Goal: Task Accomplishment & Management: Manage account settings

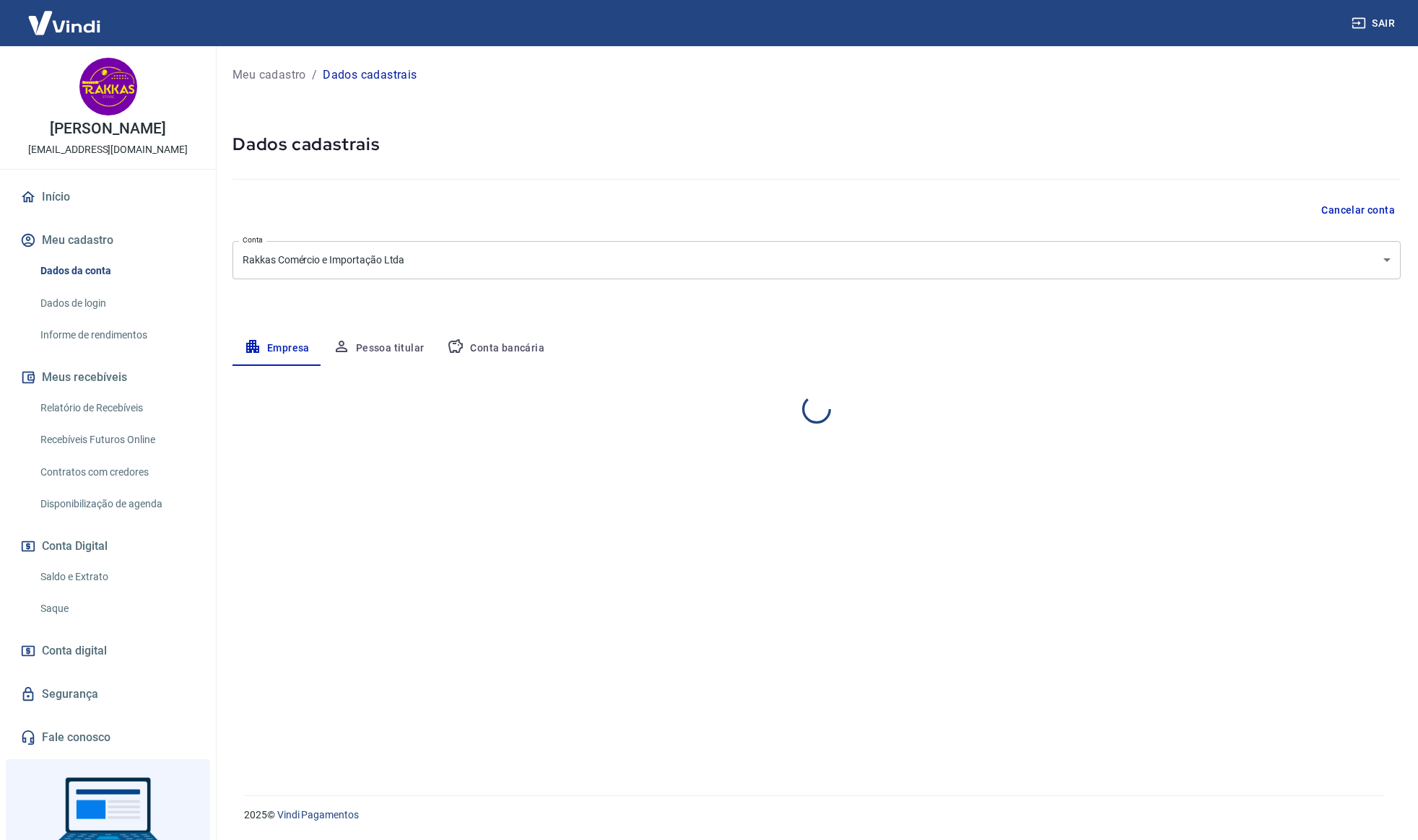
select select "SC"
select select "business"
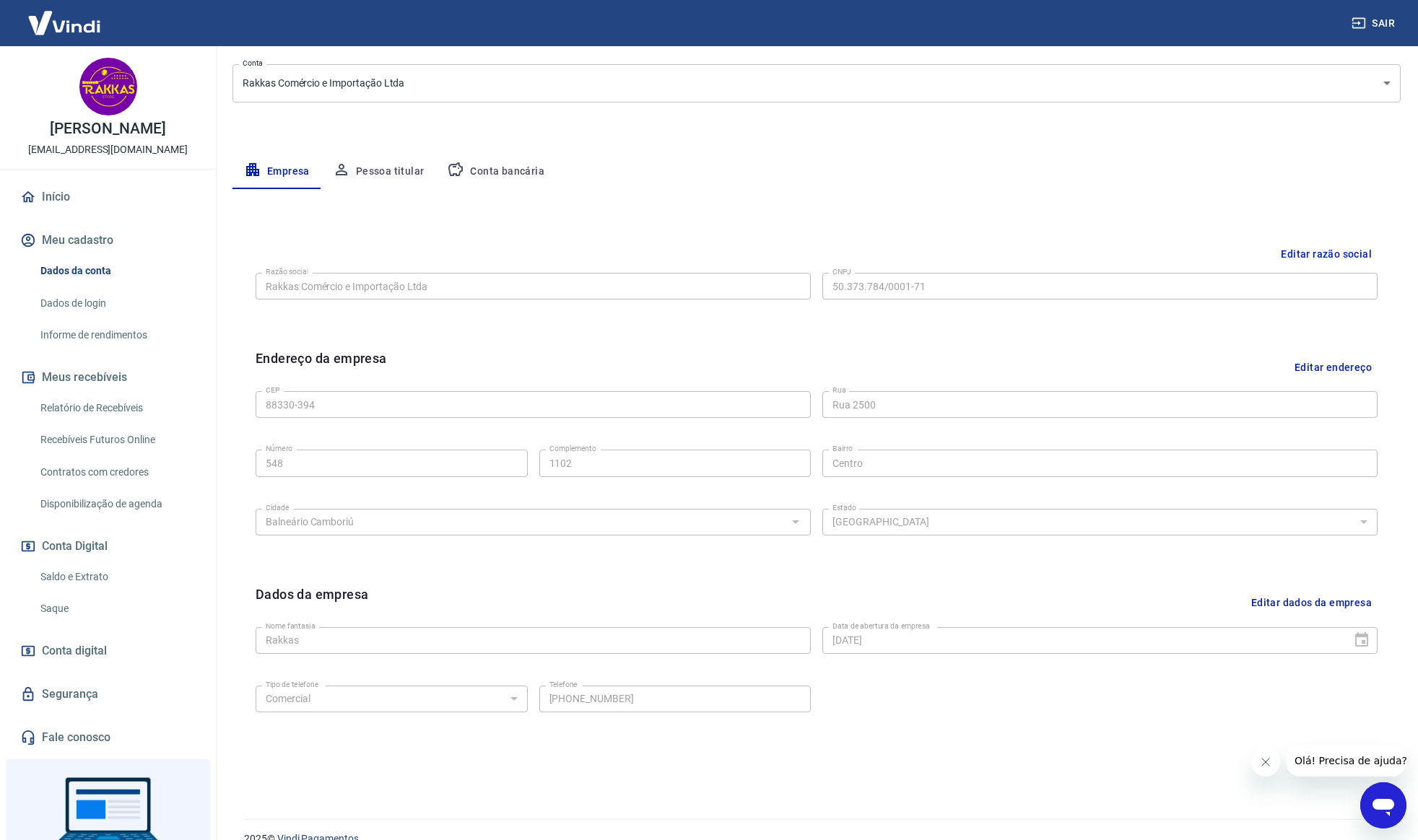
scroll to position [184, 0]
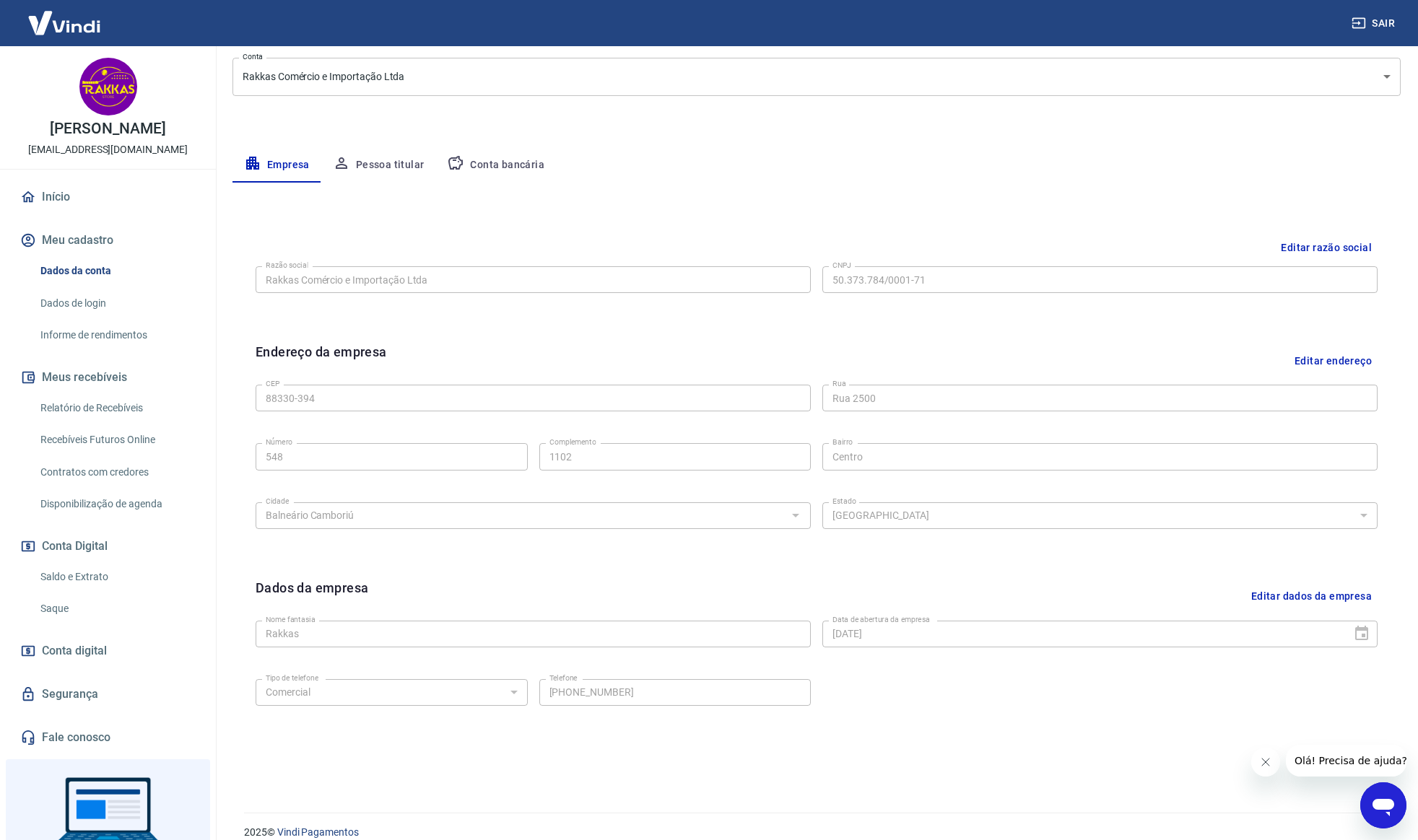
click at [1325, 363] on button "Editar endereço" at bounding box center [1332, 360] width 88 height 36
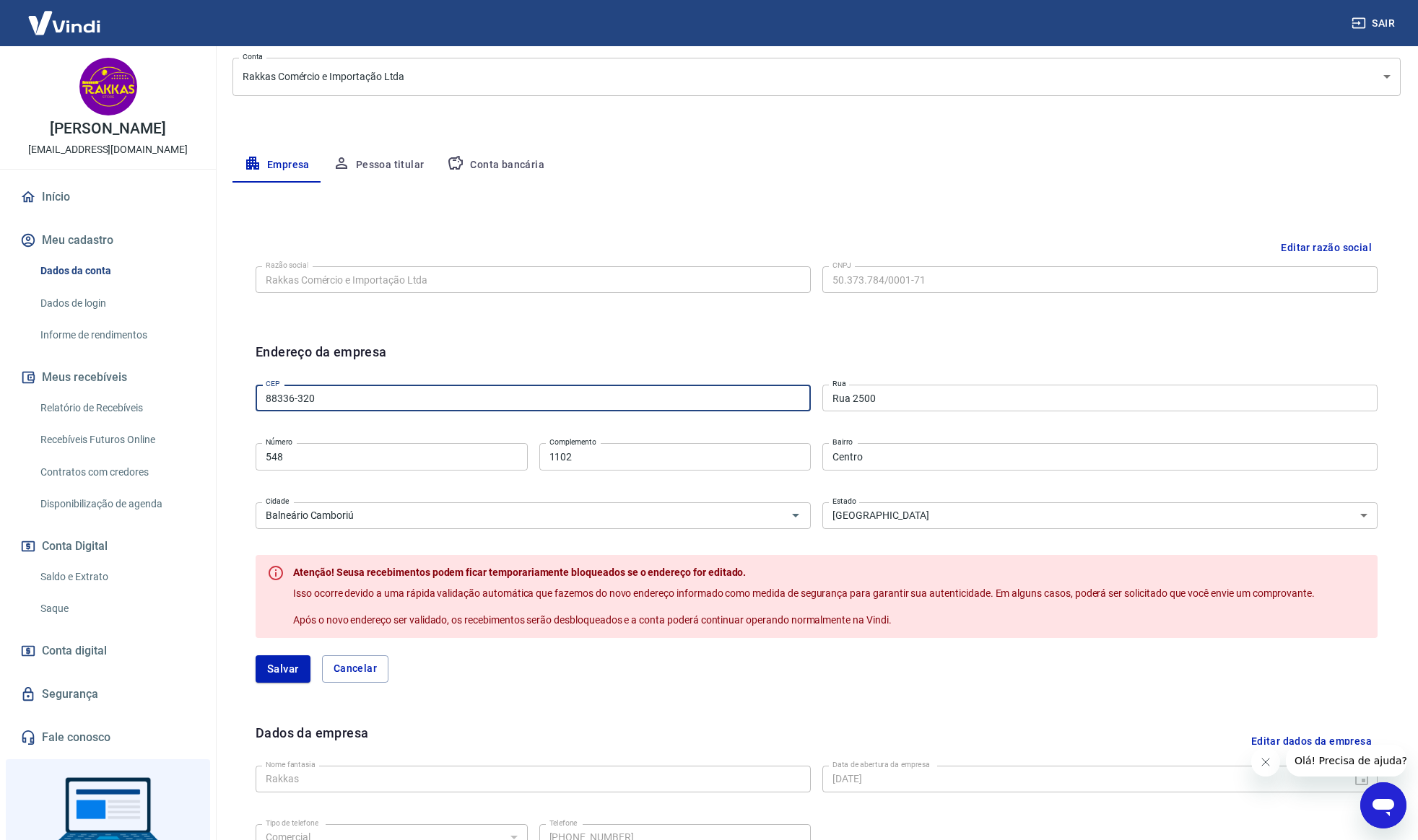
type input "88336-320"
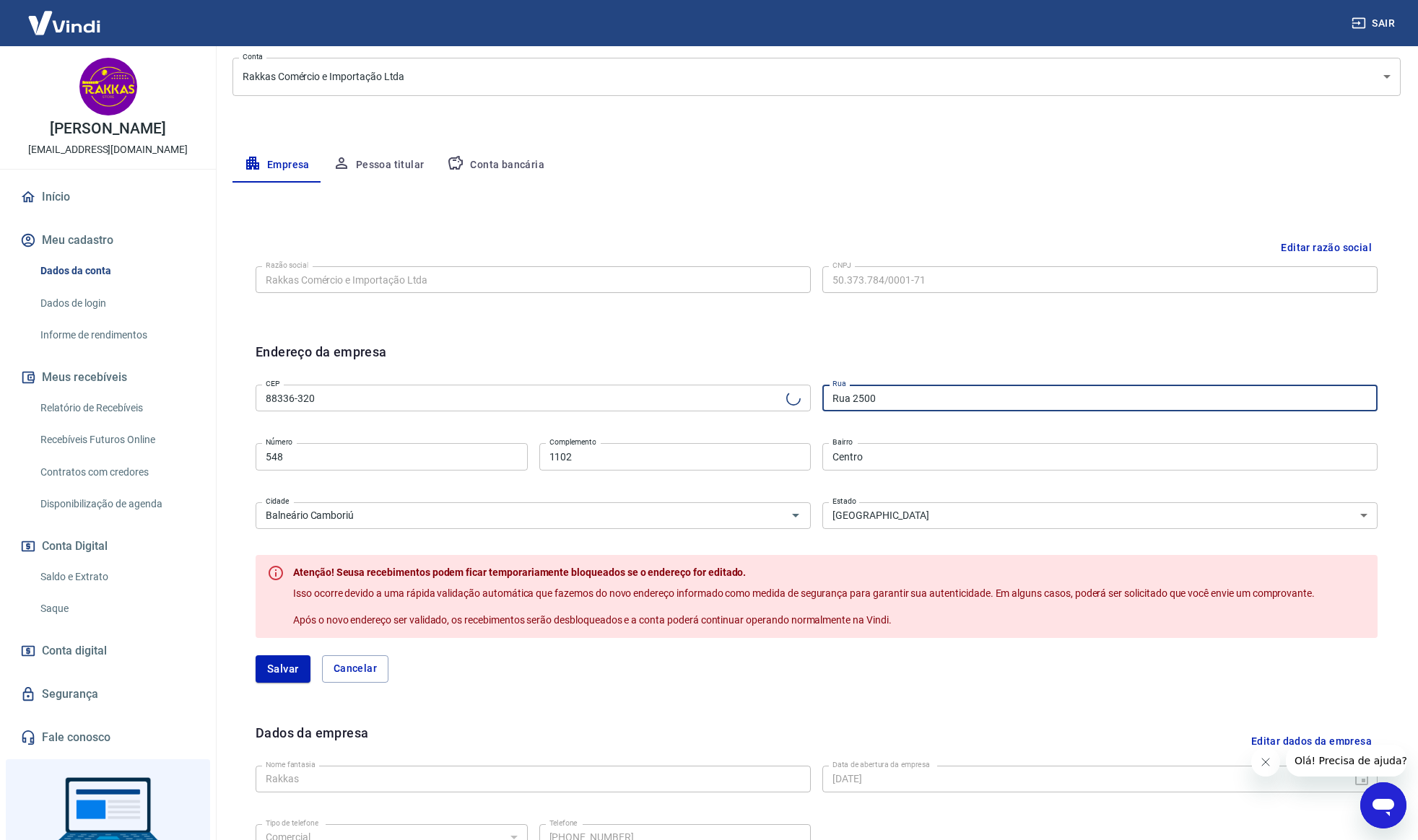
type input "Rua Amador [GEOGRAPHIC_DATA]"
type input "Nova Esperança"
click at [379, 461] on input "548" at bounding box center [392, 456] width 272 height 27
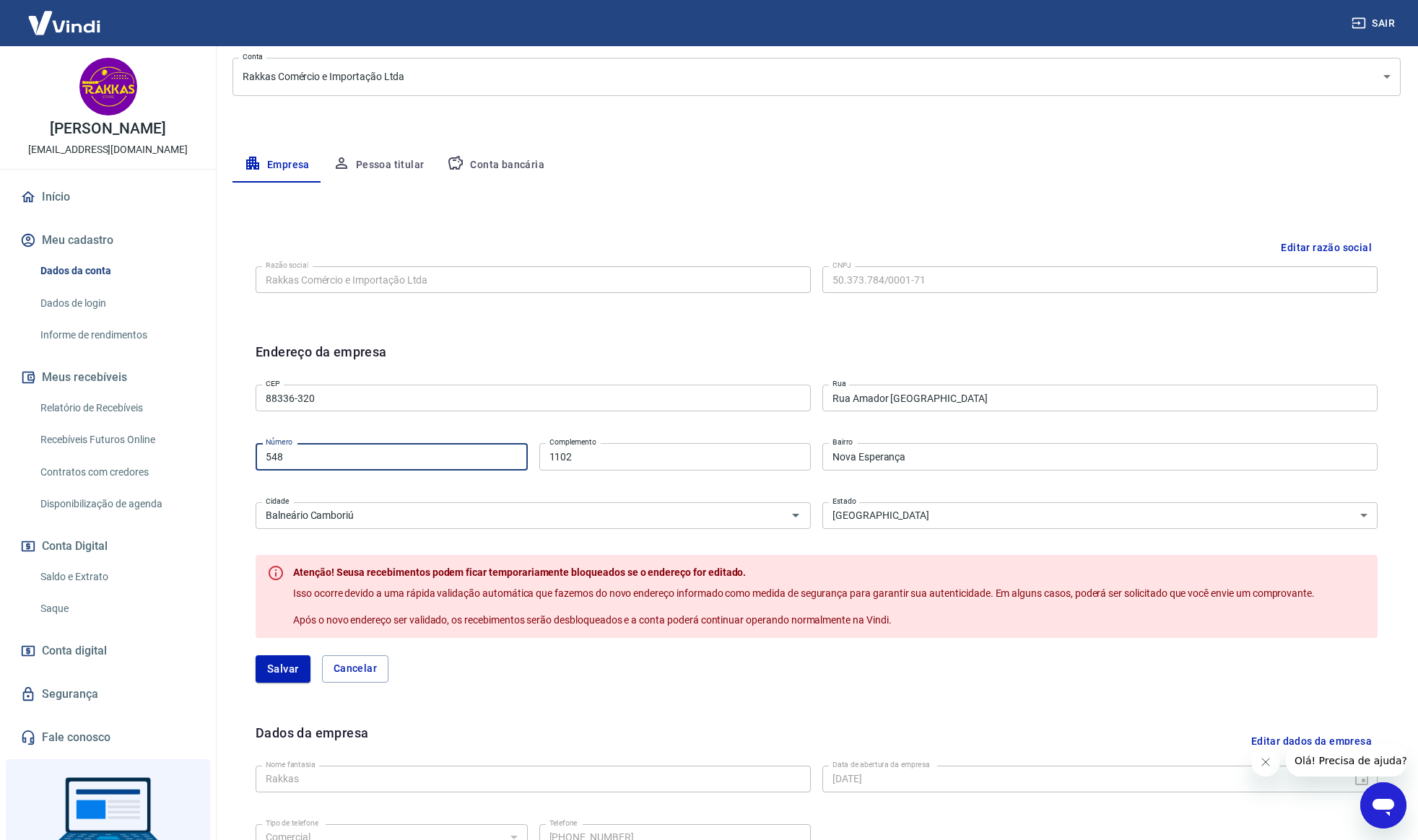
click at [379, 461] on input "548" at bounding box center [392, 456] width 272 height 27
type input "135"
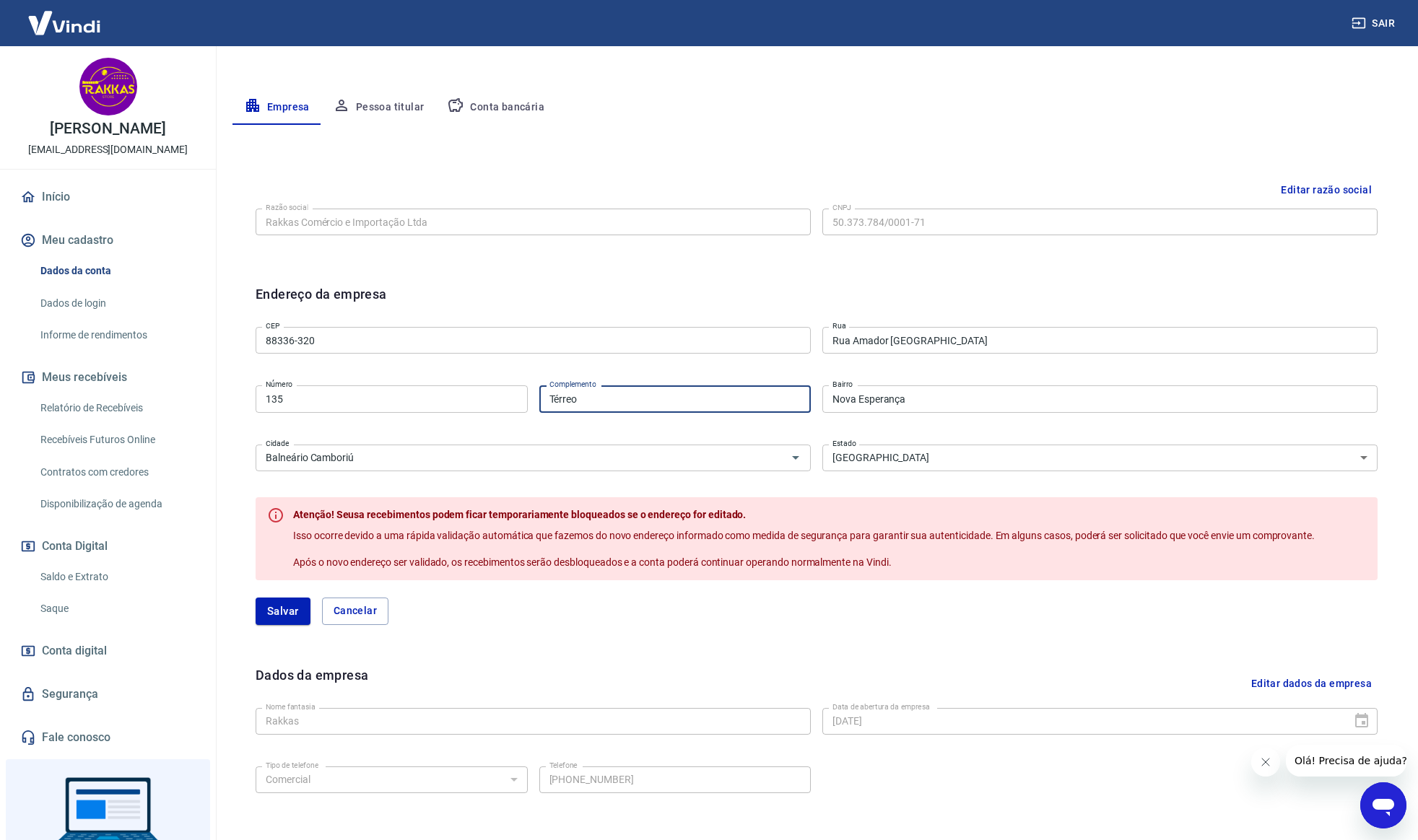
scroll to position [253, 0]
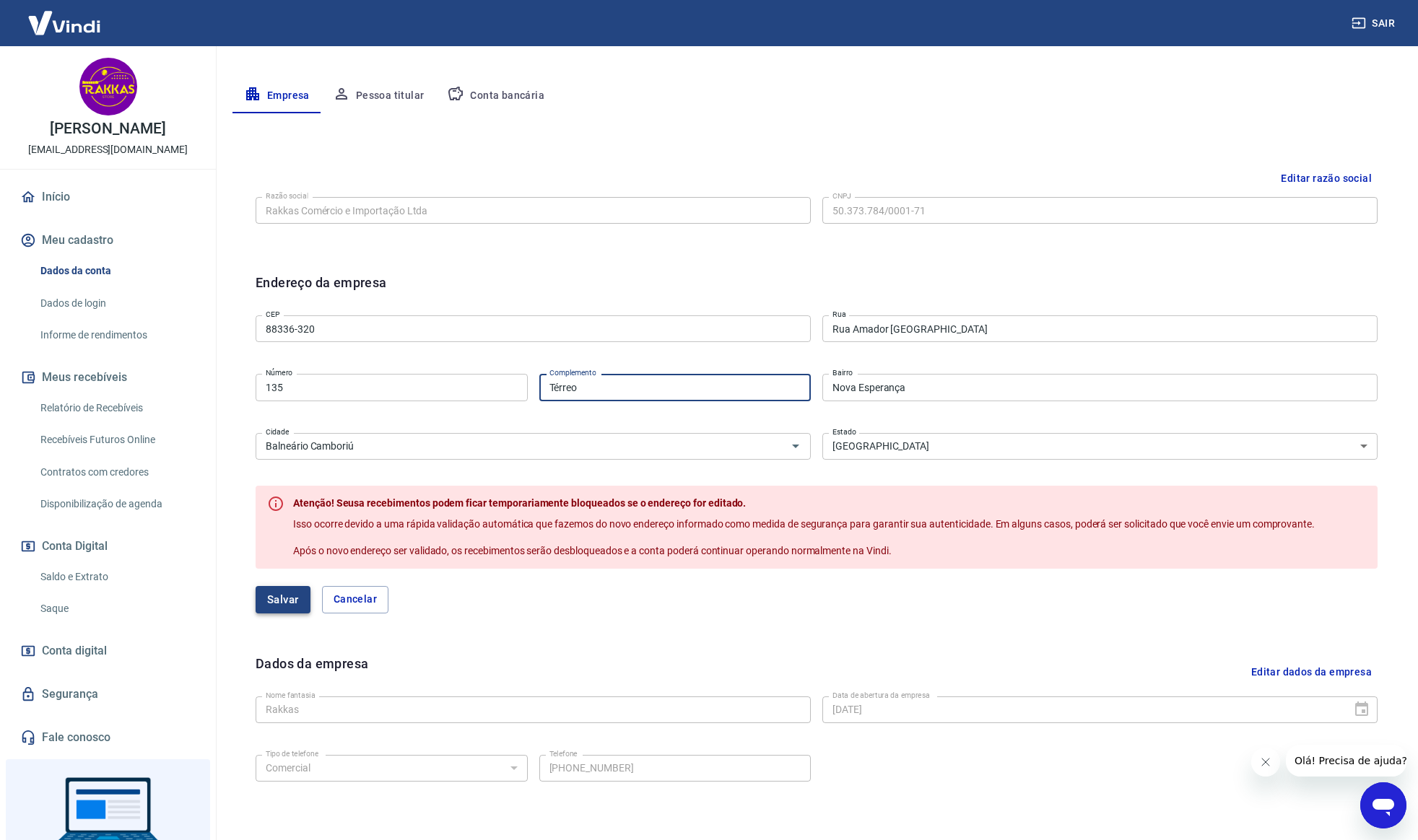
type input "Térreo"
click at [288, 597] on button "Salvar" at bounding box center [282, 600] width 55 height 28
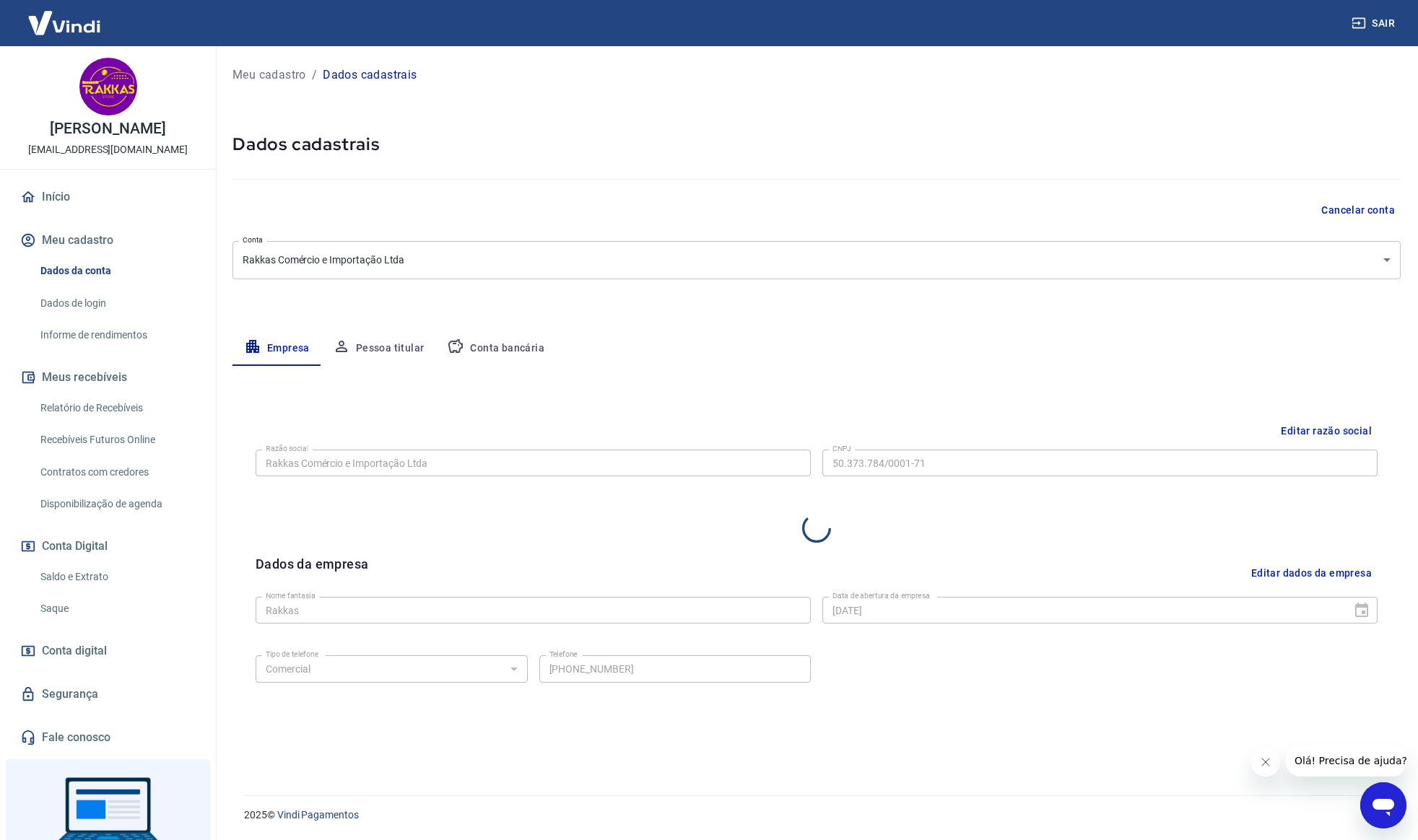
select select "SC"
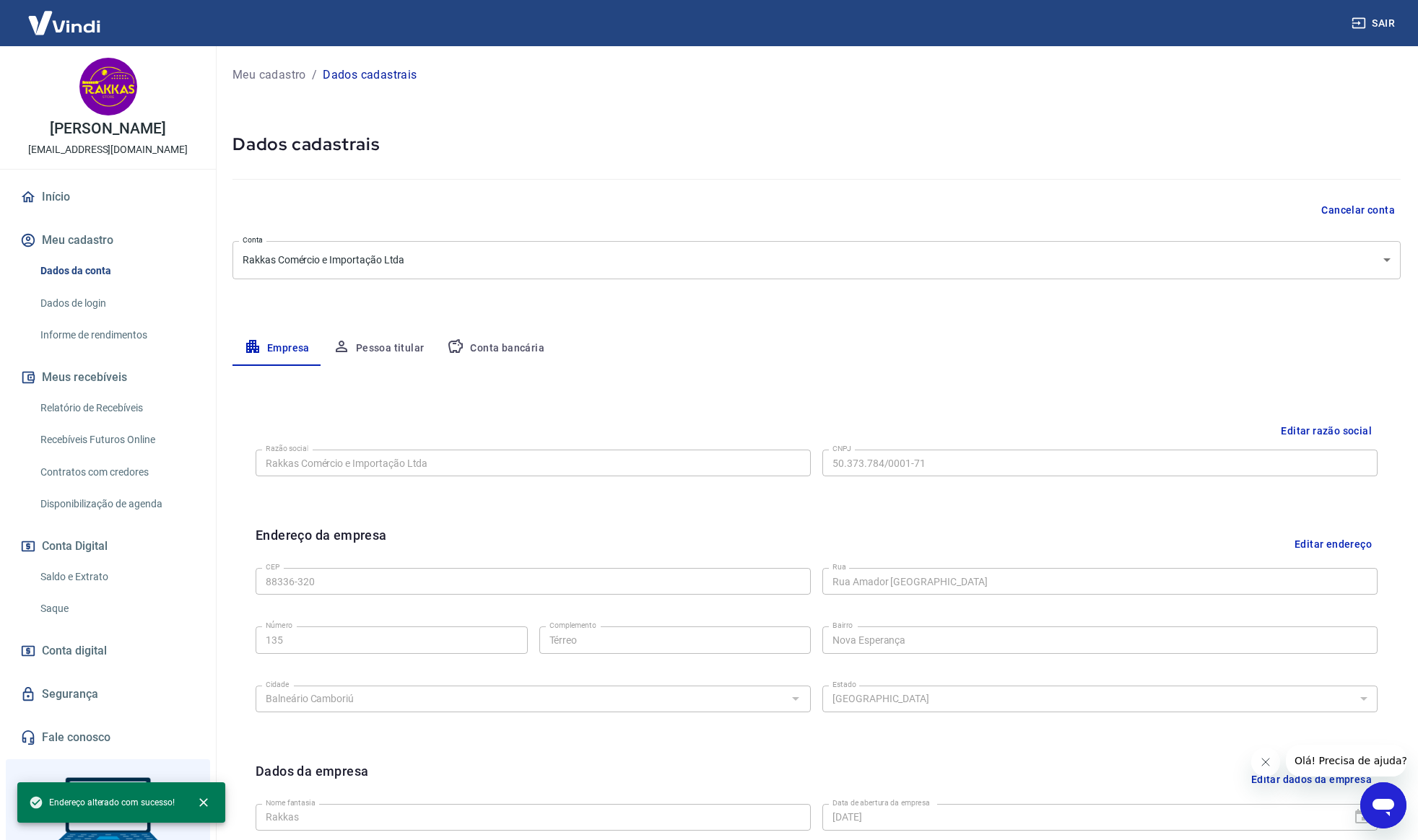
click at [1380, 790] on div "Abrir janela de mensagens" at bounding box center [1383, 805] width 43 height 43
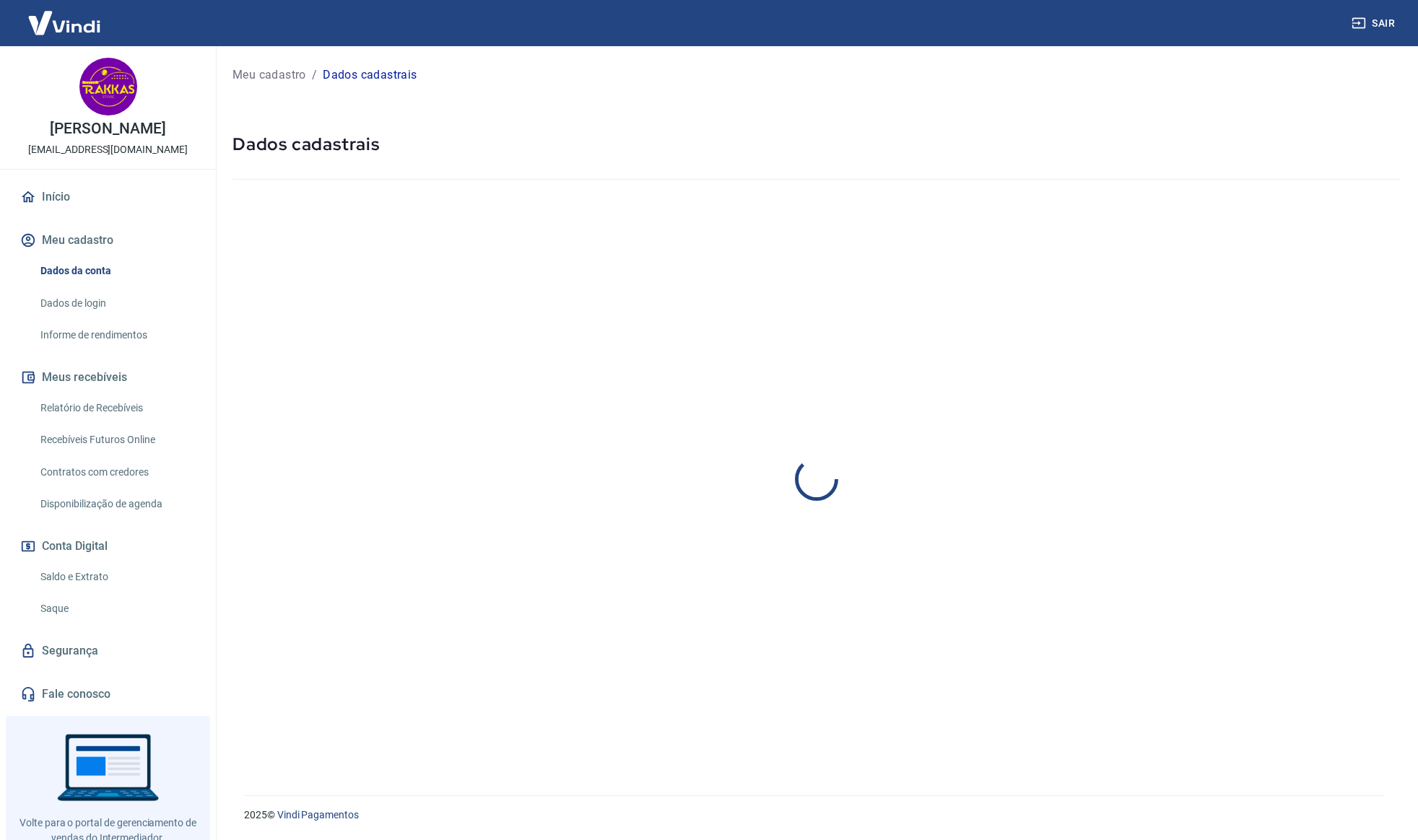
select select "SC"
select select "business"
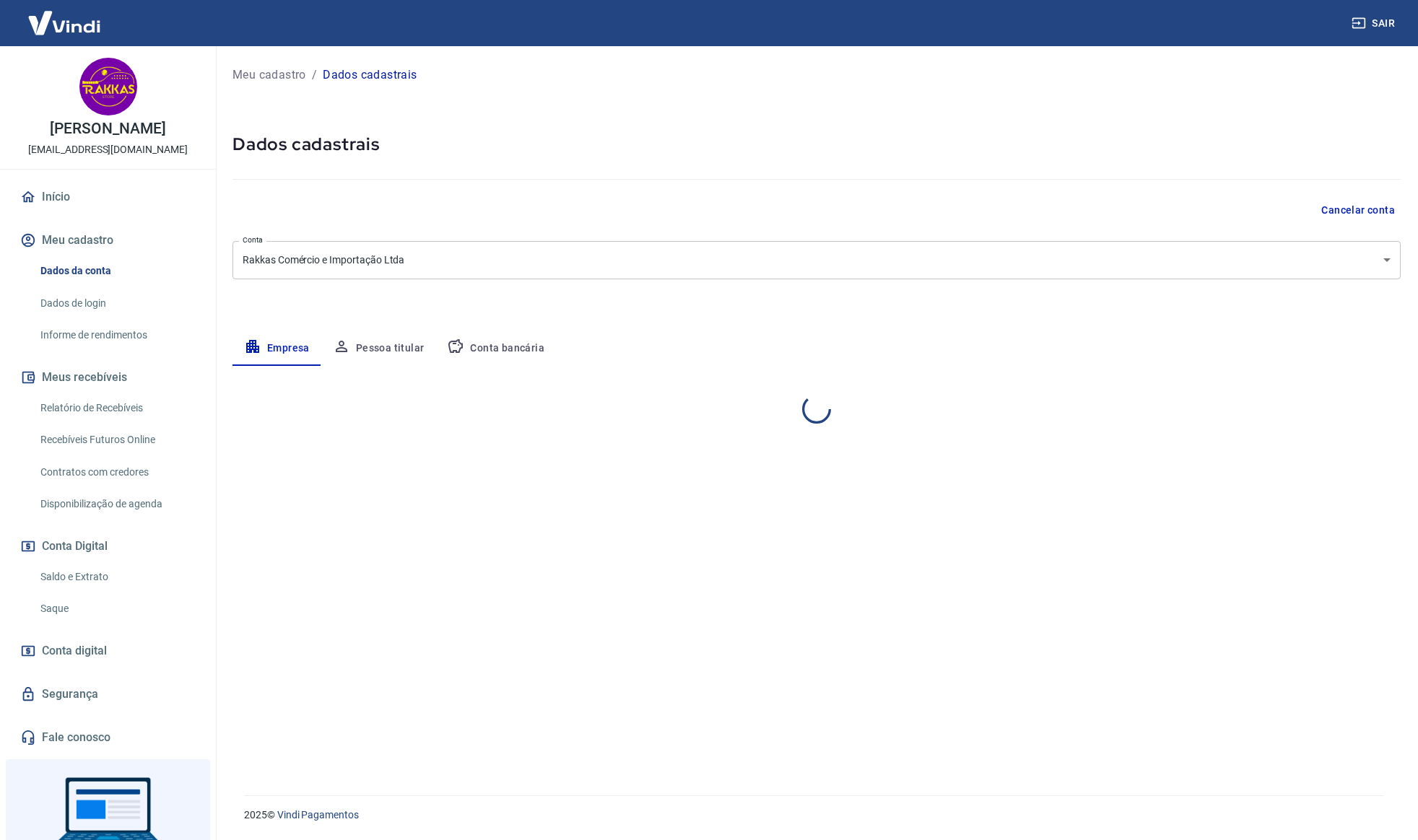
select select "SC"
select select "business"
